Goal: Find contact information: Find contact information

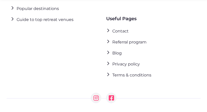
scroll to position [1086, 0]
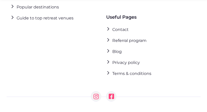
drag, startPoint x: 208, startPoint y: 6, endPoint x: 206, endPoint y: 103, distance: 97.0
click at [124, 26] on link "Contact" at bounding box center [117, 29] width 23 height 7
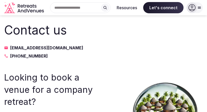
drag, startPoint x: 9, startPoint y: 52, endPoint x: 45, endPoint y: 57, distance: 36.4
click at [45, 57] on div "Contact us [EMAIL_ADDRESS][DOMAIN_NAME] [PHONE_NUMBER]" at bounding box center [51, 40] width 95 height 38
